Goal: Task Accomplishment & Management: Manage account settings

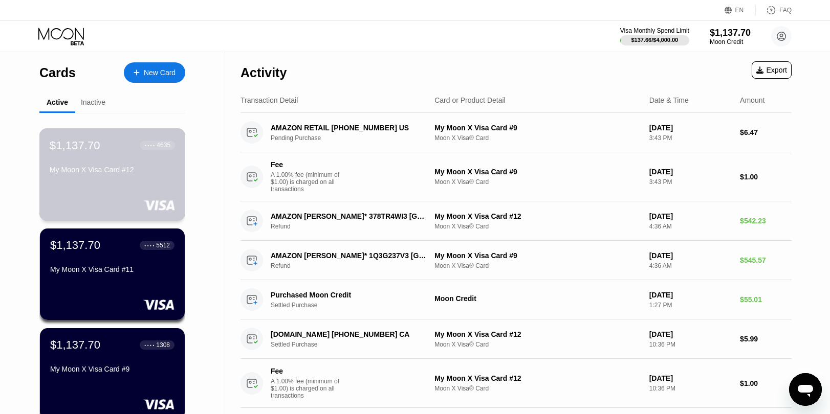
click at [158, 201] on rect at bounding box center [159, 205] width 32 height 10
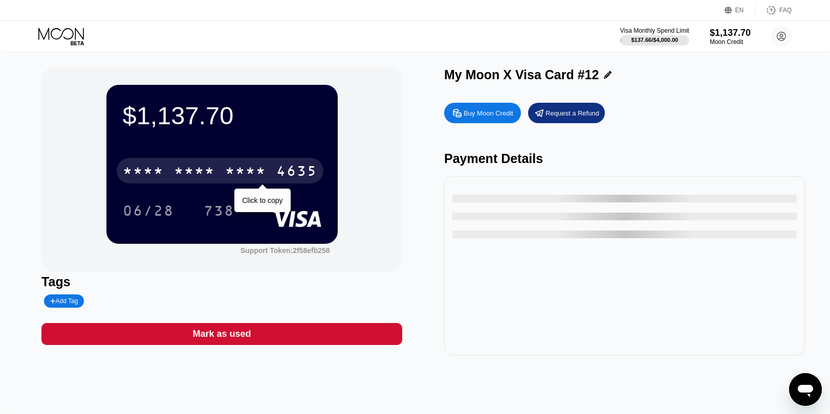
click at [299, 166] on div "4635" at bounding box center [296, 172] width 41 height 16
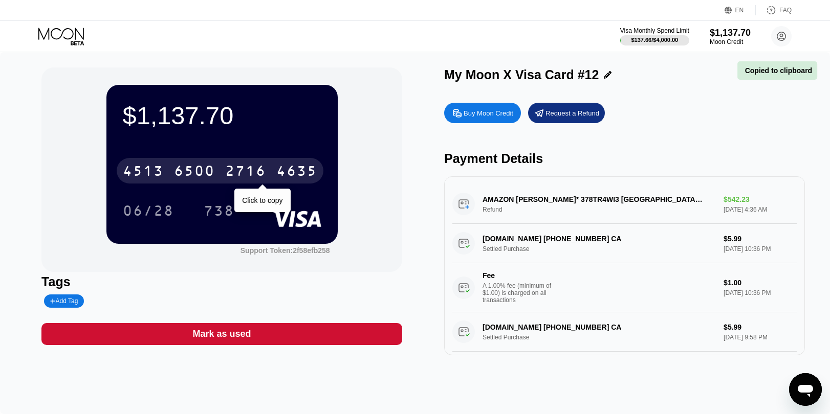
drag, startPoint x: 295, startPoint y: 171, endPoint x: 667, endPoint y: 406, distance: 439.6
click at [296, 171] on div "4635" at bounding box center [296, 172] width 41 height 16
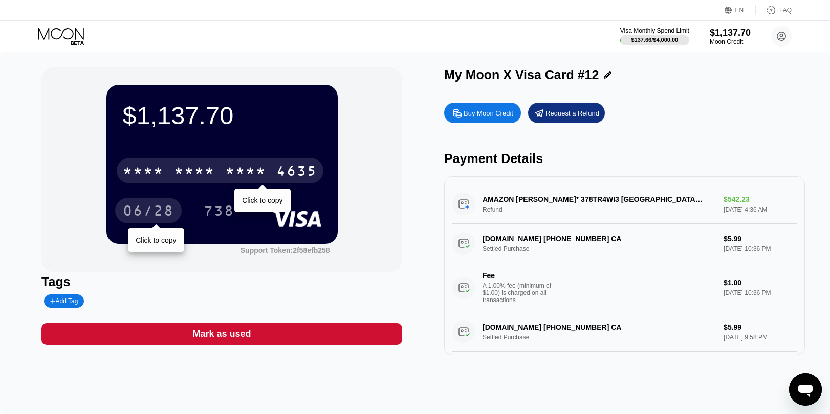
click at [140, 209] on div "06/28" at bounding box center [148, 212] width 51 height 16
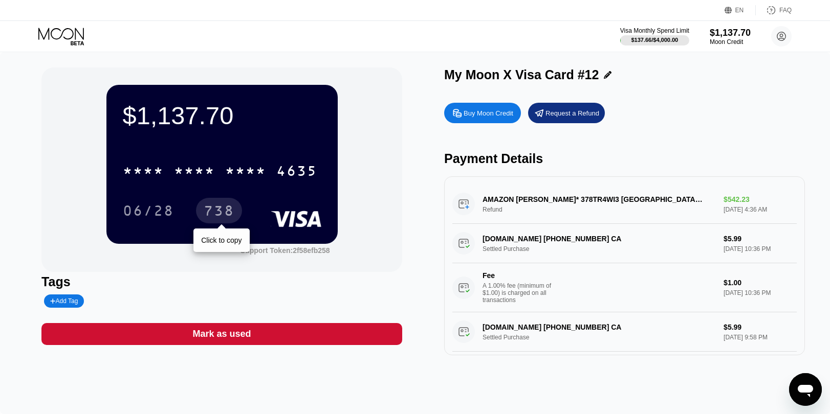
click at [205, 214] on div "738" at bounding box center [219, 212] width 31 height 16
click at [731, 39] on div "Moon Credit" at bounding box center [730, 41] width 42 height 7
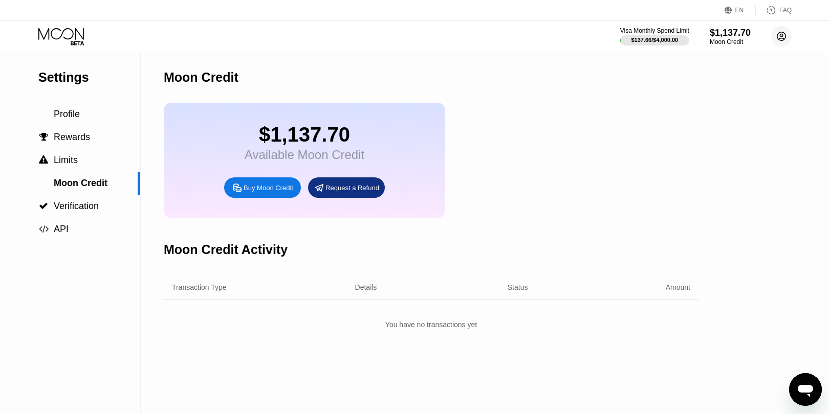
click at [784, 38] on circle at bounding box center [781, 36] width 20 height 20
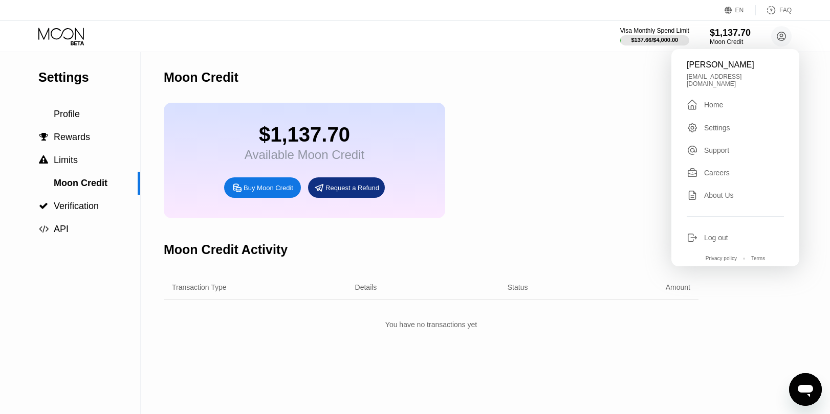
click at [731, 99] on div " Home" at bounding box center [735, 105] width 97 height 12
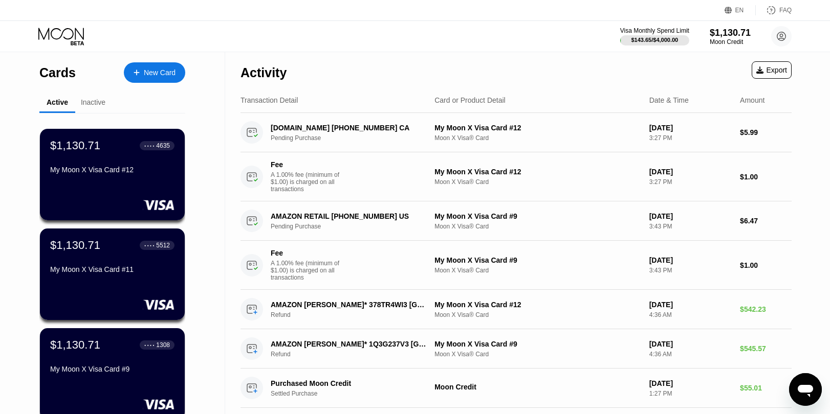
click at [475, 41] on div "Visa Monthly Spend Limit $143.65 / $4,000.00 $1,130.71 Moon Credit [PERSON_NAME…" at bounding box center [415, 36] width 830 height 31
